Goal: Check status: Check status

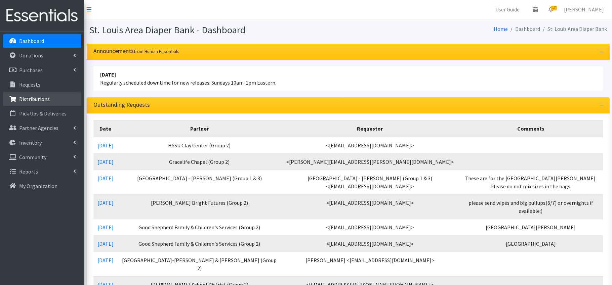
click at [25, 99] on p "Distributions" at bounding box center [34, 99] width 31 height 7
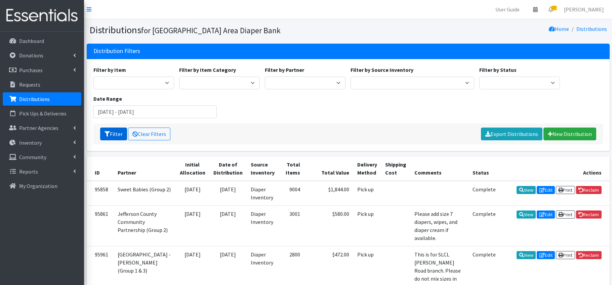
click at [122, 136] on button "Filter" at bounding box center [113, 134] width 27 height 13
click at [129, 115] on input "July 8, 2025 - October 8, 2025" at bounding box center [155, 112] width 124 height 13
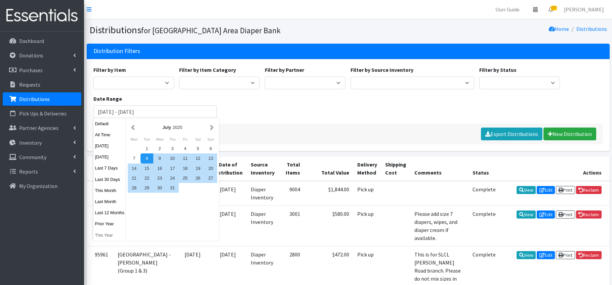
click at [108, 235] on button "This Year" at bounding box center [109, 236] width 33 height 10
type input "January 1, 2025 - December 31, 2025"
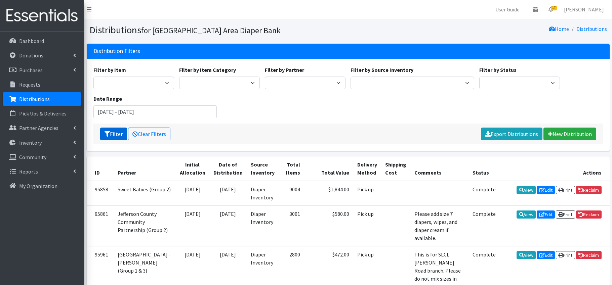
click at [116, 132] on button "Filter" at bounding box center [113, 134] width 27 height 13
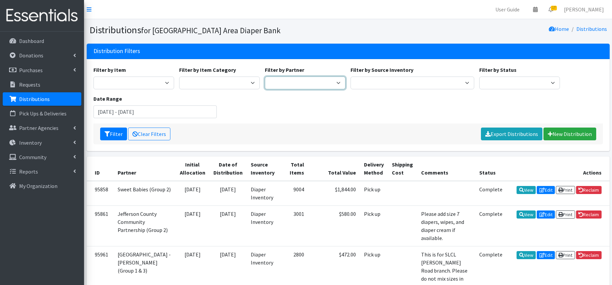
click at [324, 83] on select "Affinia Healthcare (Group 2) Annie Malone (Group 1) Assistance League of St. Lo…" at bounding box center [305, 83] width 81 height 13
select select "2449"
click at [113, 136] on button "Filter" at bounding box center [113, 134] width 27 height 13
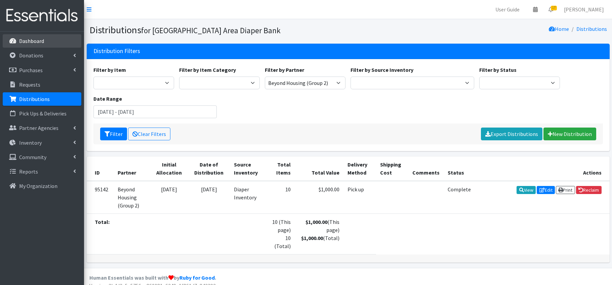
click at [29, 42] on p "Dashboard" at bounding box center [31, 41] width 25 height 7
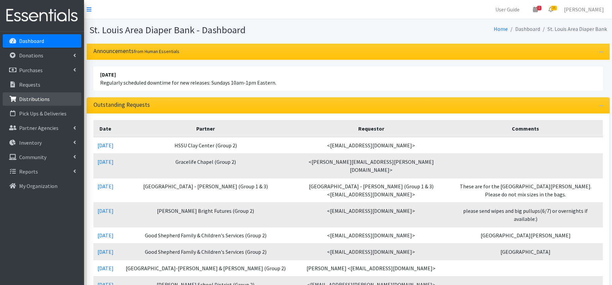
click at [50, 98] on link "Distributions" at bounding box center [42, 98] width 79 height 13
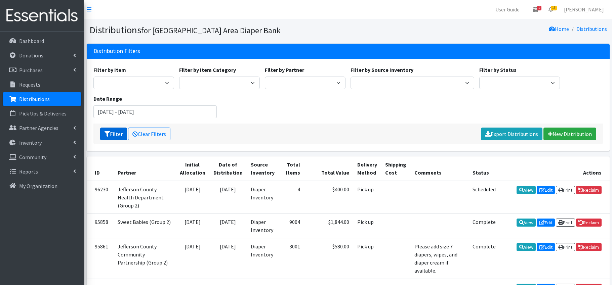
click at [120, 133] on button "Filter" at bounding box center [113, 134] width 27 height 13
click at [122, 106] on input "July 8, 2025 - October 8, 2025" at bounding box center [155, 112] width 124 height 13
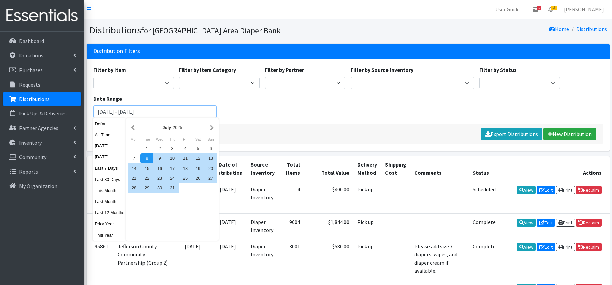
click at [121, 114] on input "July 8, 2025 - October 8, 2025" at bounding box center [155, 112] width 124 height 13
click at [102, 237] on button "This Year" at bounding box center [109, 236] width 33 height 10
type input "[DATE] - [DATE]"
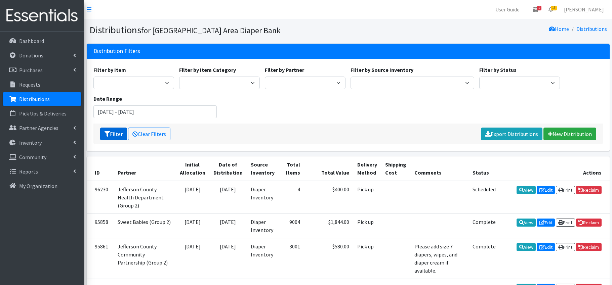
click at [118, 131] on button "Filter" at bounding box center [113, 134] width 27 height 13
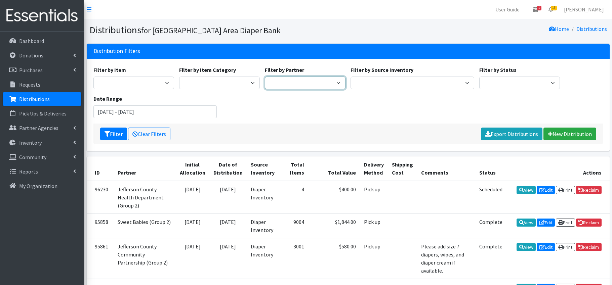
click at [332, 84] on select "Affinia Healthcare (Group 2) Annie Malone (Group 1) Assistance League of St. Lo…" at bounding box center [305, 83] width 81 height 13
select select "2986"
click at [118, 133] on button "Filter" at bounding box center [113, 134] width 27 height 13
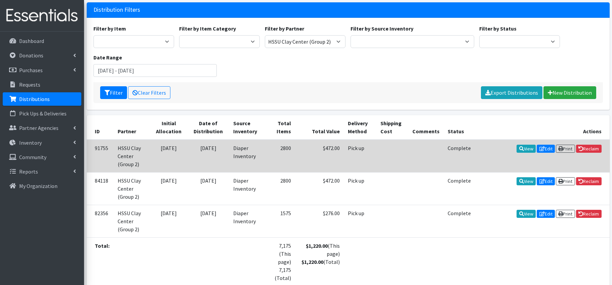
scroll to position [46, 0]
